Goal: Check status: Check status

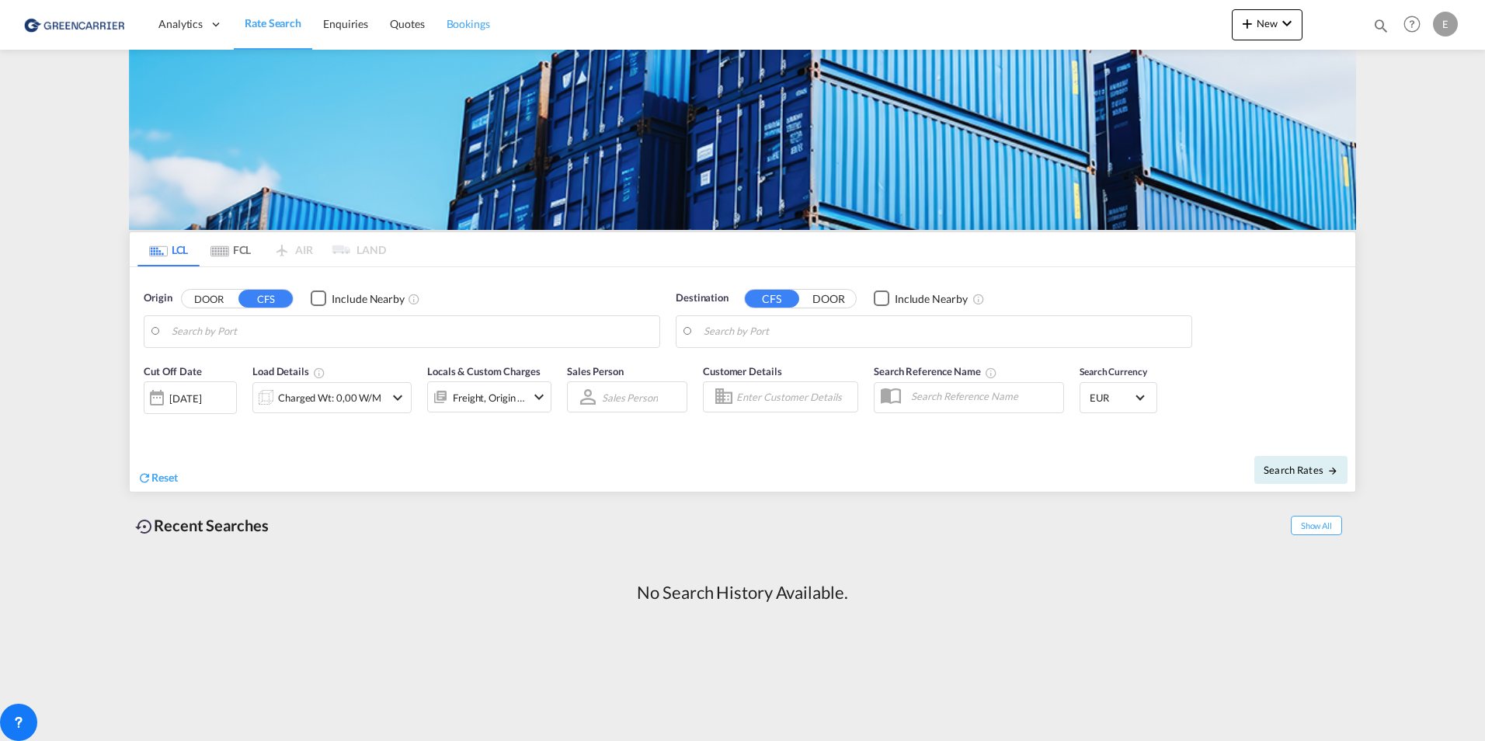
click at [473, 19] on span "Bookings" at bounding box center [468, 23] width 43 height 13
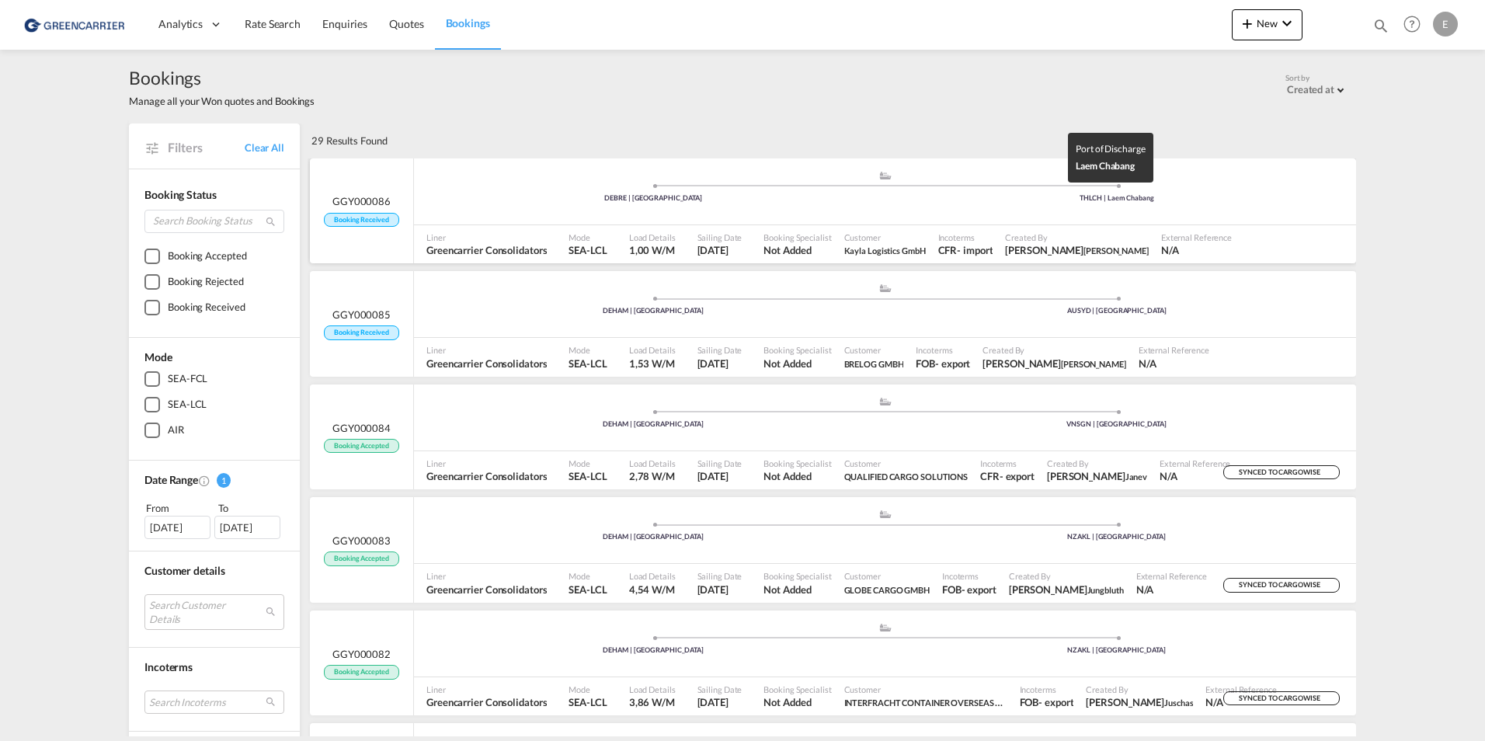
click at [930, 196] on div "THLCH | Laem Chabang" at bounding box center [1117, 198] width 464 height 10
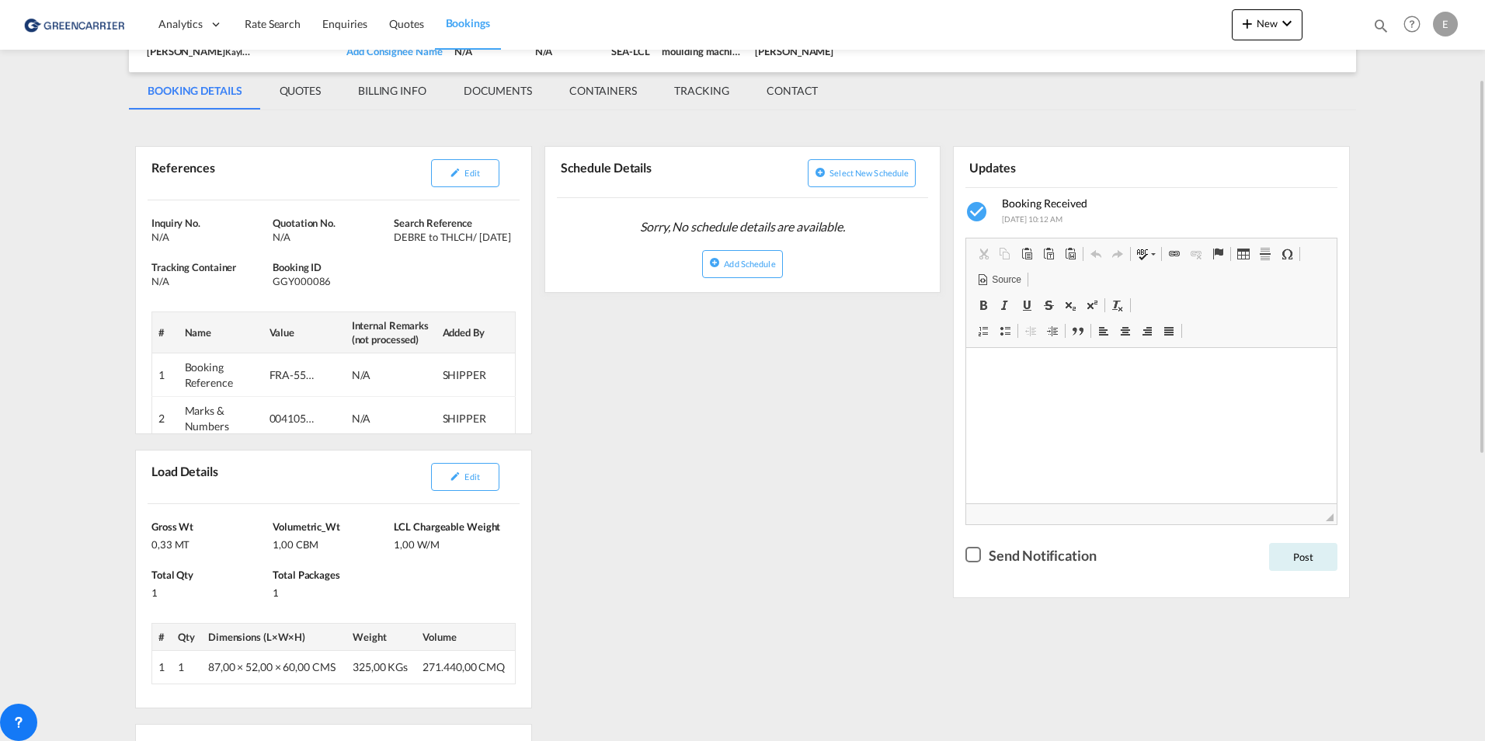
scroll to position [233, 0]
